Goal: Information Seeking & Learning: Learn about a topic

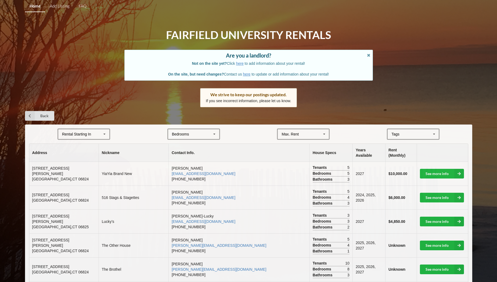
click at [385, 153] on th "Rent (Monthly)" at bounding box center [400, 153] width 31 height 18
click at [386, 150] on th "Rent (Monthly)" at bounding box center [400, 153] width 31 height 18
click at [404, 130] on div "[GEOGRAPHIC_DATA] Area Downtown" at bounding box center [413, 133] width 53 height 11
click at [309, 144] on th "House Specs" at bounding box center [330, 153] width 43 height 18
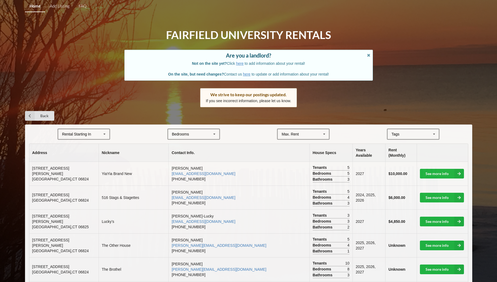
click at [304, 130] on div "Max. Rent $4,000 $5,000 $6,000 $7,000 $8,000 $9,000 $10,000 $11,000 $12,000 $13…" at bounding box center [303, 133] width 53 height 11
click at [298, 155] on div "$5,000" at bounding box center [303, 154] width 51 height 10
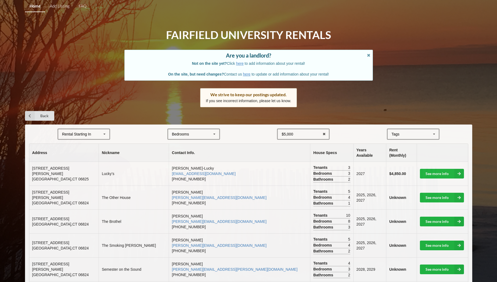
click at [211, 134] on icon at bounding box center [214, 134] width 8 height 10
click at [185, 171] on div "4" at bounding box center [193, 174] width 51 height 10
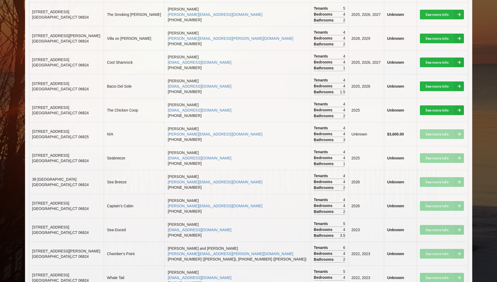
scroll to position [178, 0]
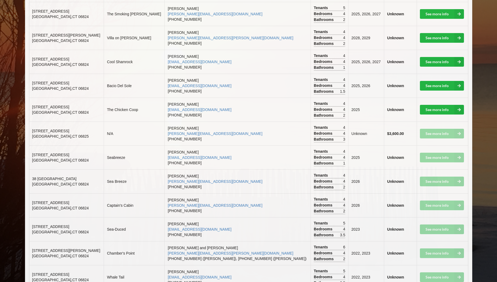
click at [433, 130] on td "See more info" at bounding box center [441, 133] width 51 height 24
click at [36, 130] on span "[STREET_ADDRESS]" at bounding box center [50, 131] width 37 height 4
drag, startPoint x: 31, startPoint y: 130, endPoint x: 47, endPoint y: 136, distance: 17.5
click at [48, 136] on td "[STREET_ADDRESS]" at bounding box center [66, 133] width 75 height 24
copy td "[STREET_ADDRESS] ,"
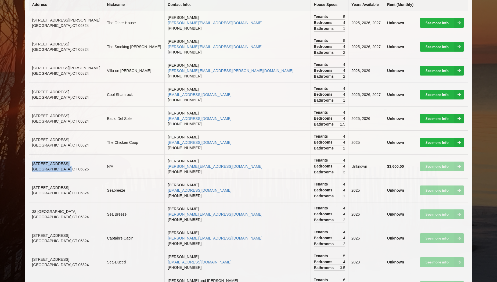
scroll to position [0, 0]
